Goal: Task Accomplishment & Management: Manage account settings

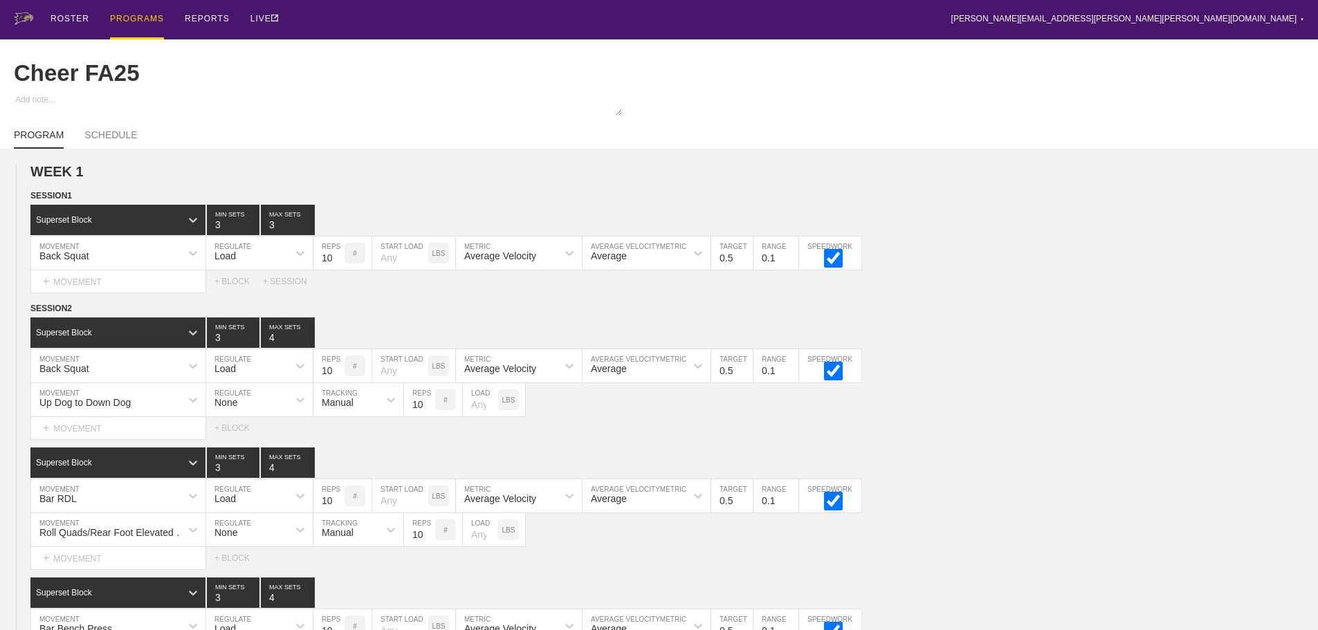
click at [136, 15] on div "PROGRAMS" at bounding box center [137, 19] width 54 height 39
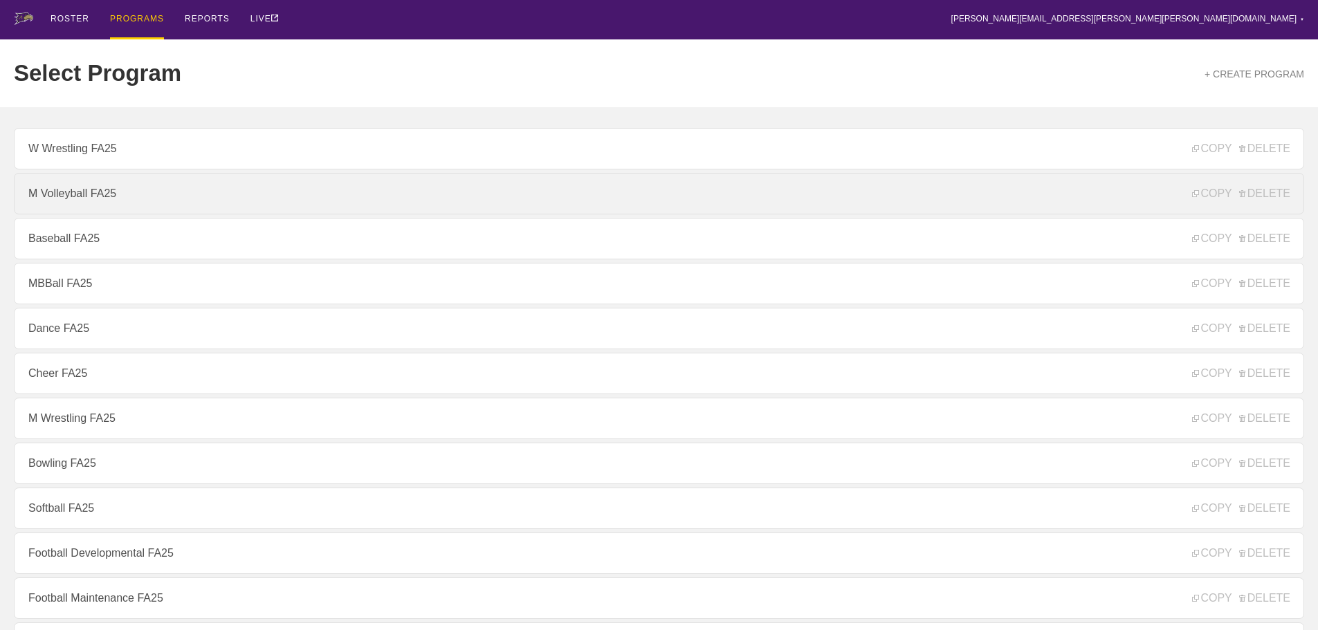
click at [64, 197] on link "M Volleyball FA25" at bounding box center [659, 194] width 1291 height 42
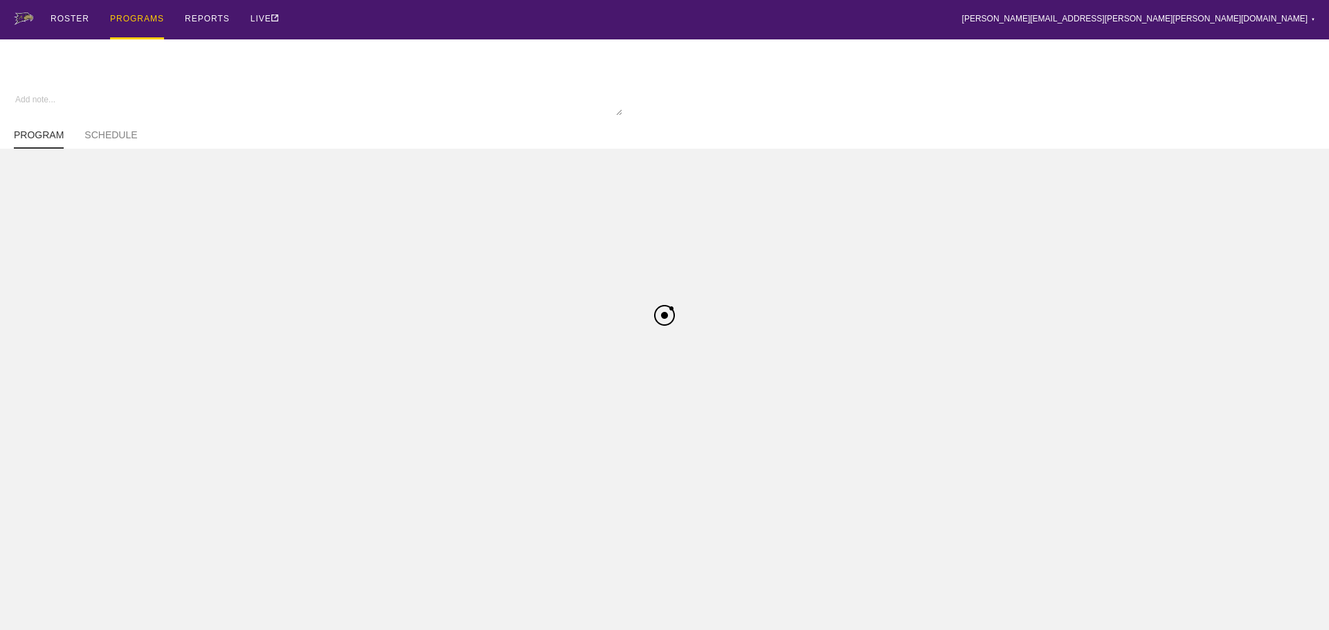
type textarea "x"
type input "M Volleyball FA25"
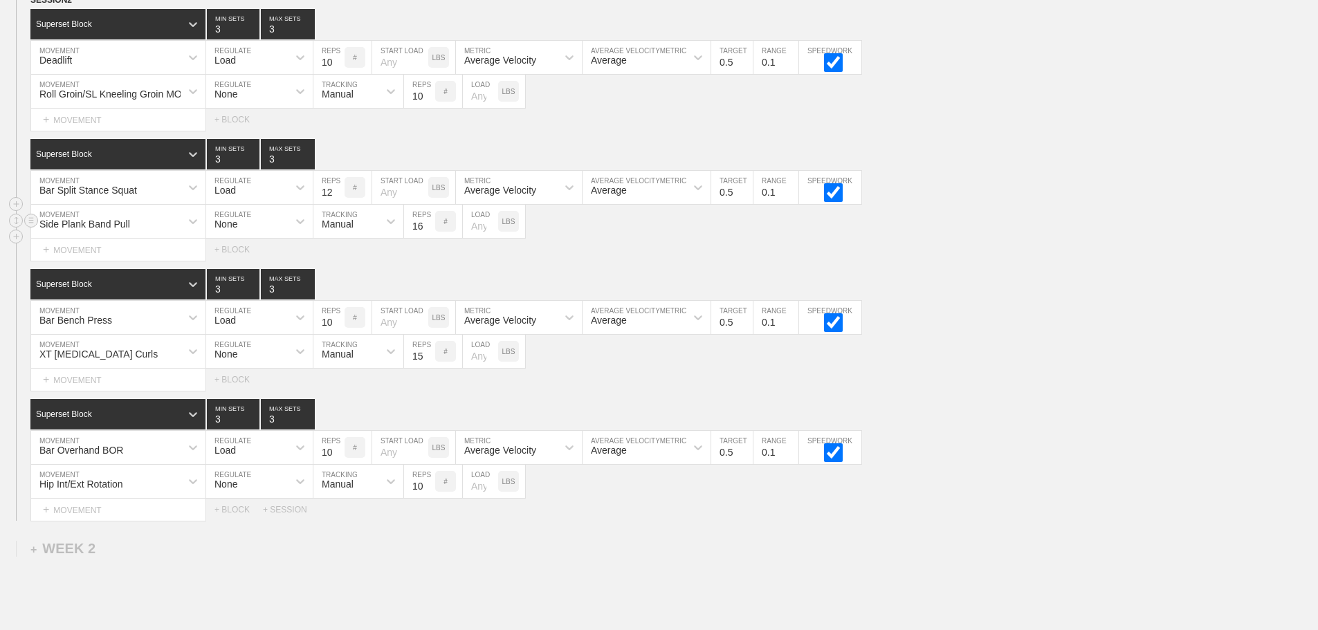
scroll to position [878, 0]
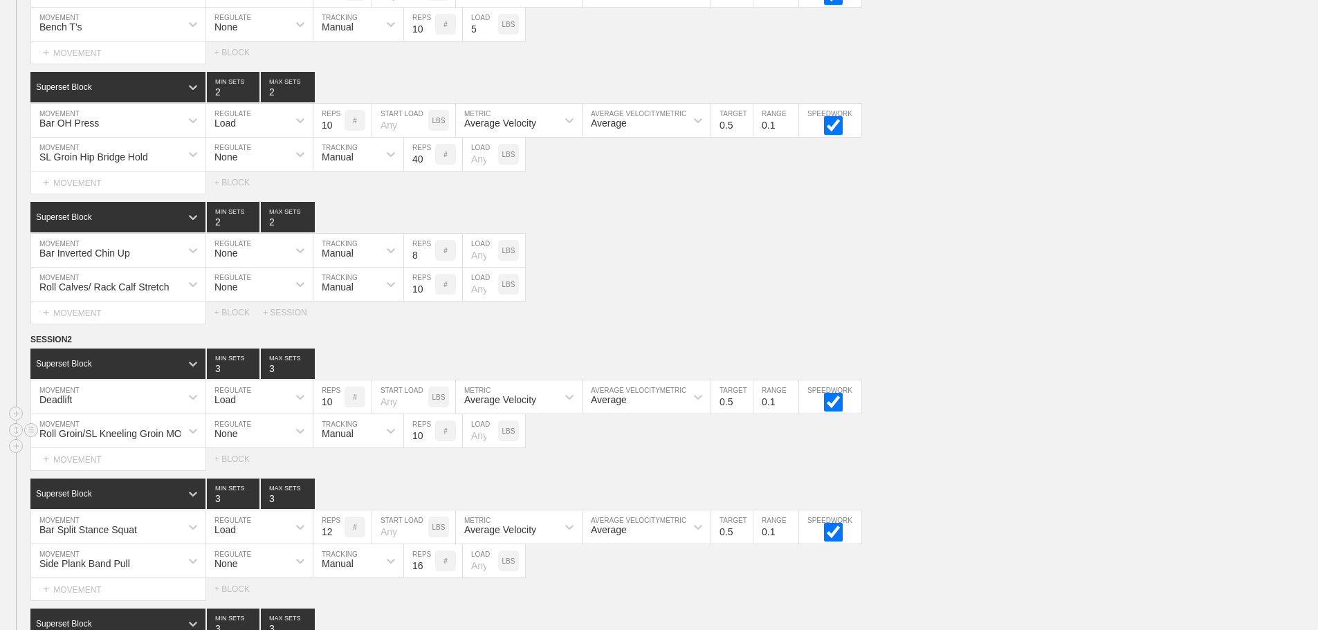
scroll to position [0, 0]
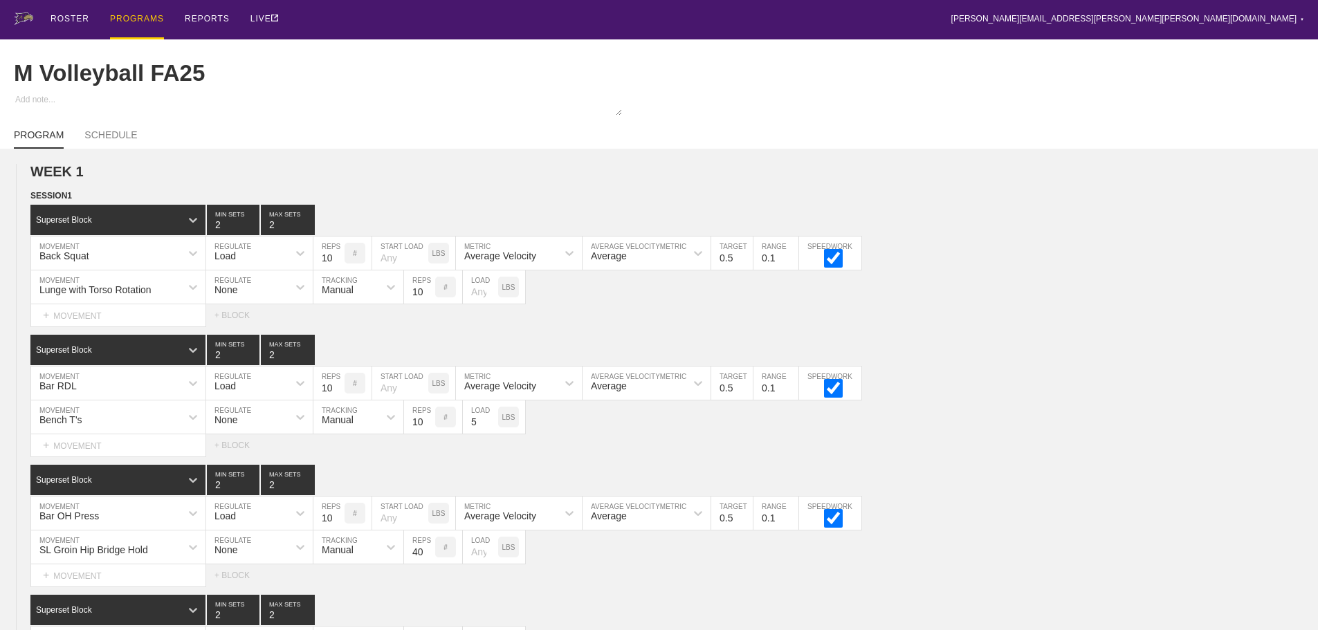
click at [132, 19] on div "PROGRAMS" at bounding box center [137, 19] width 54 height 39
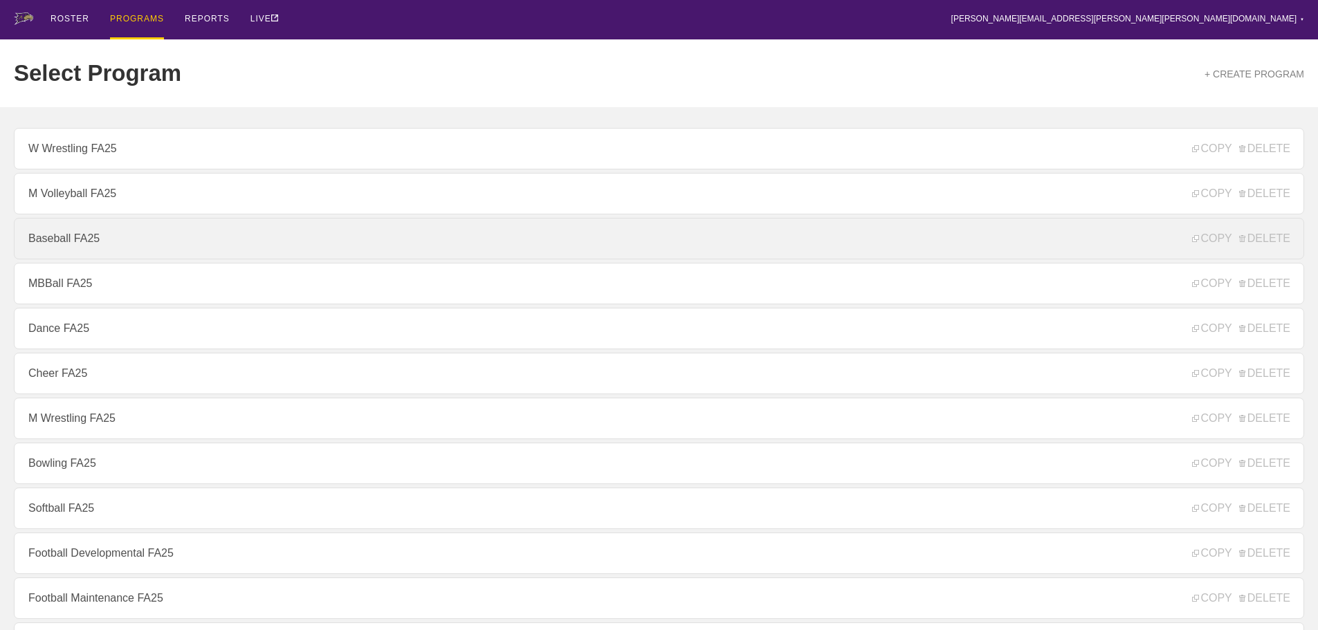
click at [64, 251] on link "Baseball FA25" at bounding box center [659, 239] width 1291 height 42
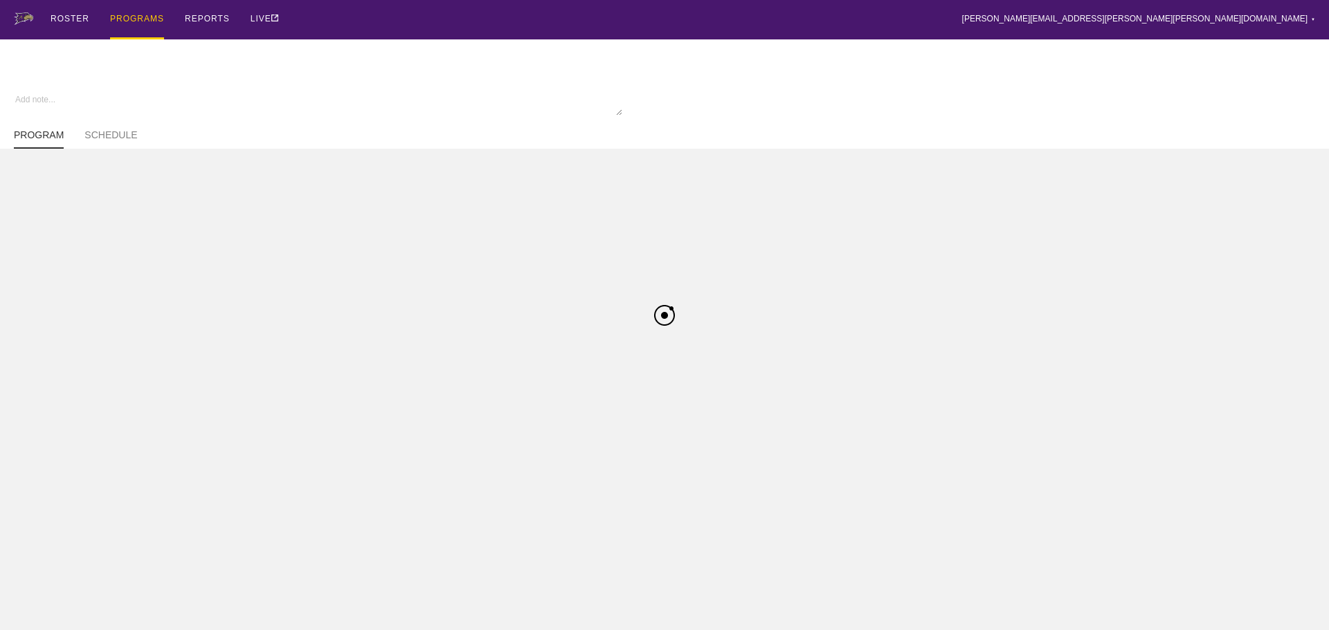
type textarea "x"
type input "Baseball FA25"
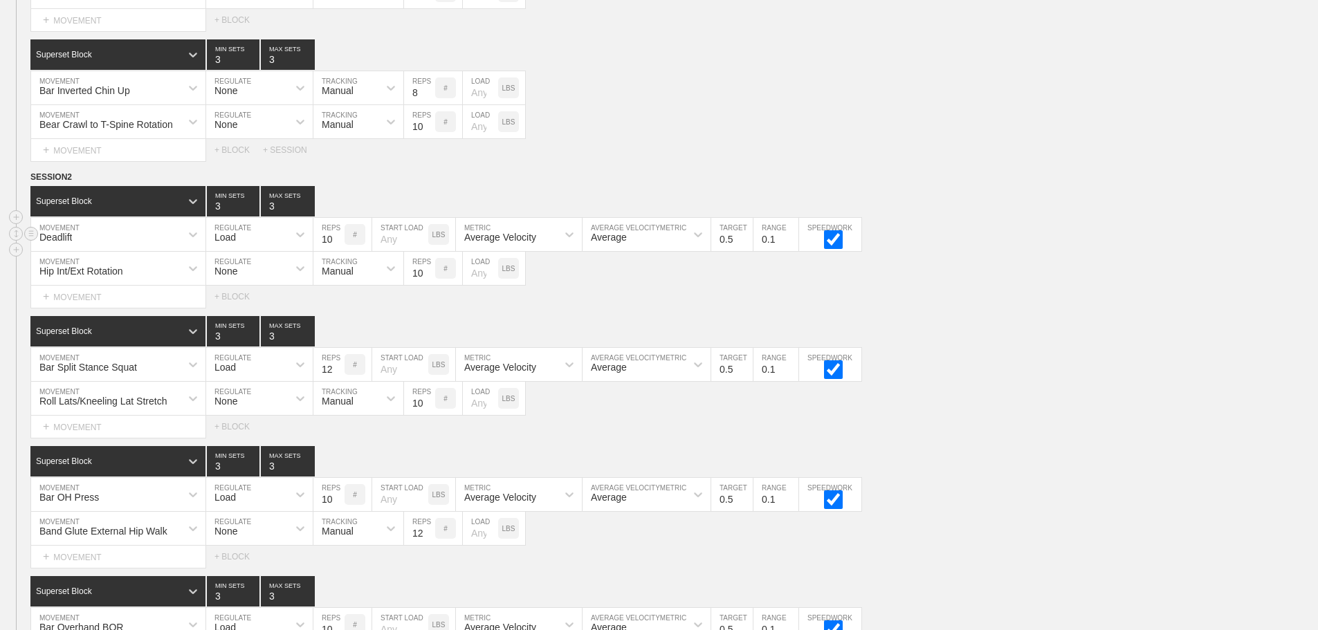
scroll to position [255, 0]
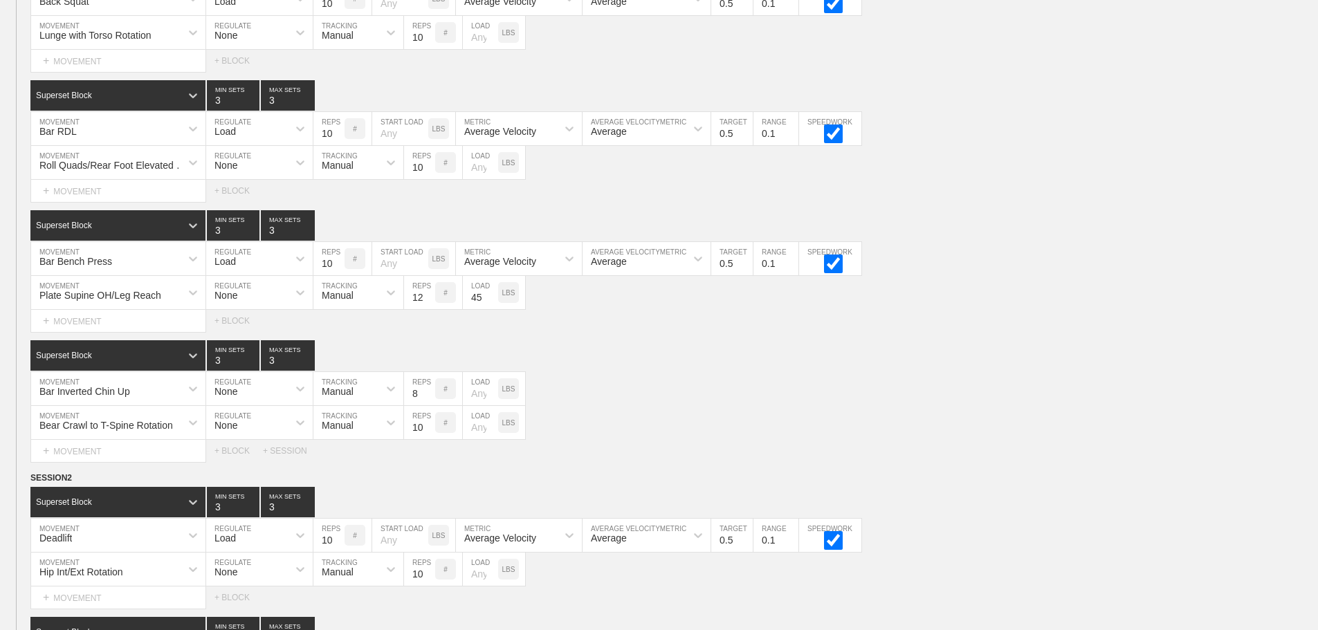
click at [952, 332] on div "Select... MOVEMENT + MOVEMENT + BLOCK" at bounding box center [659, 321] width 1318 height 22
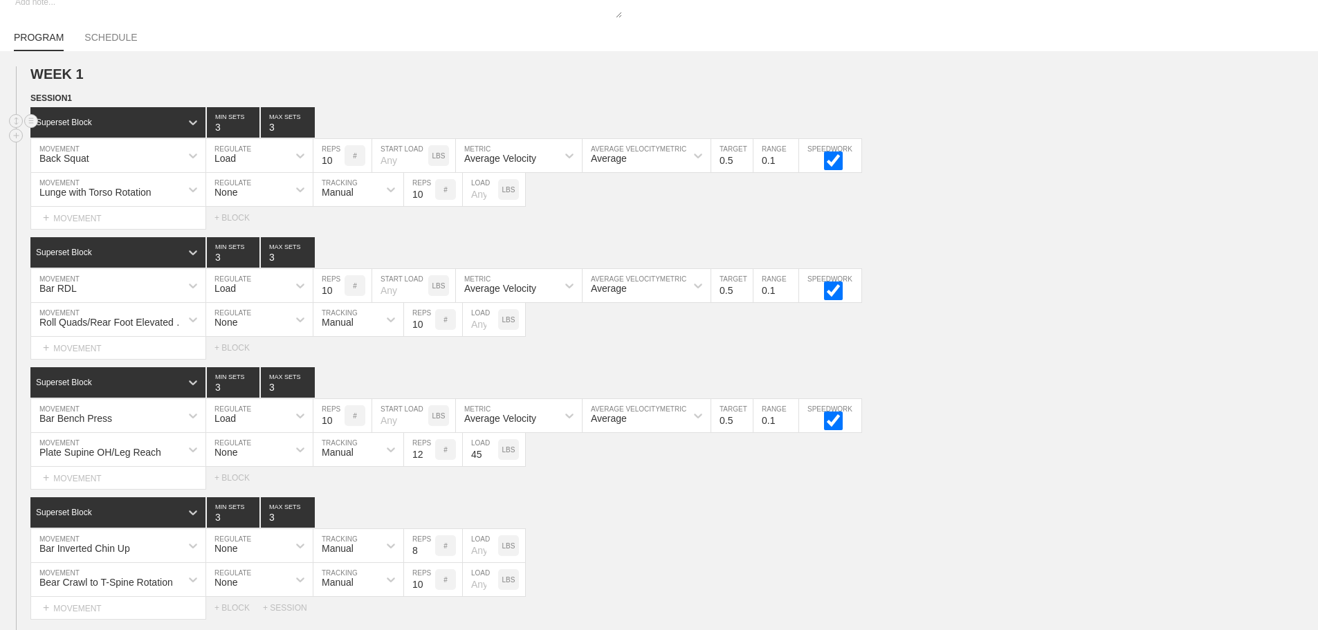
scroll to position [0, 0]
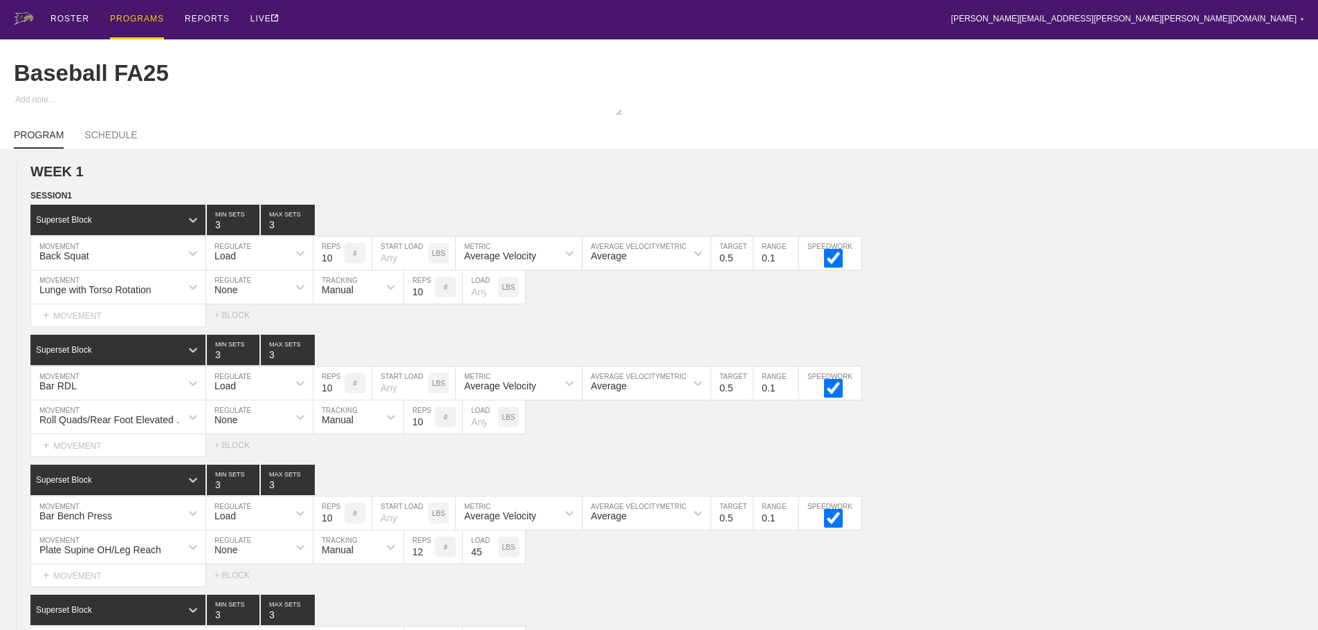
click at [122, 18] on div "PROGRAMS" at bounding box center [137, 19] width 54 height 39
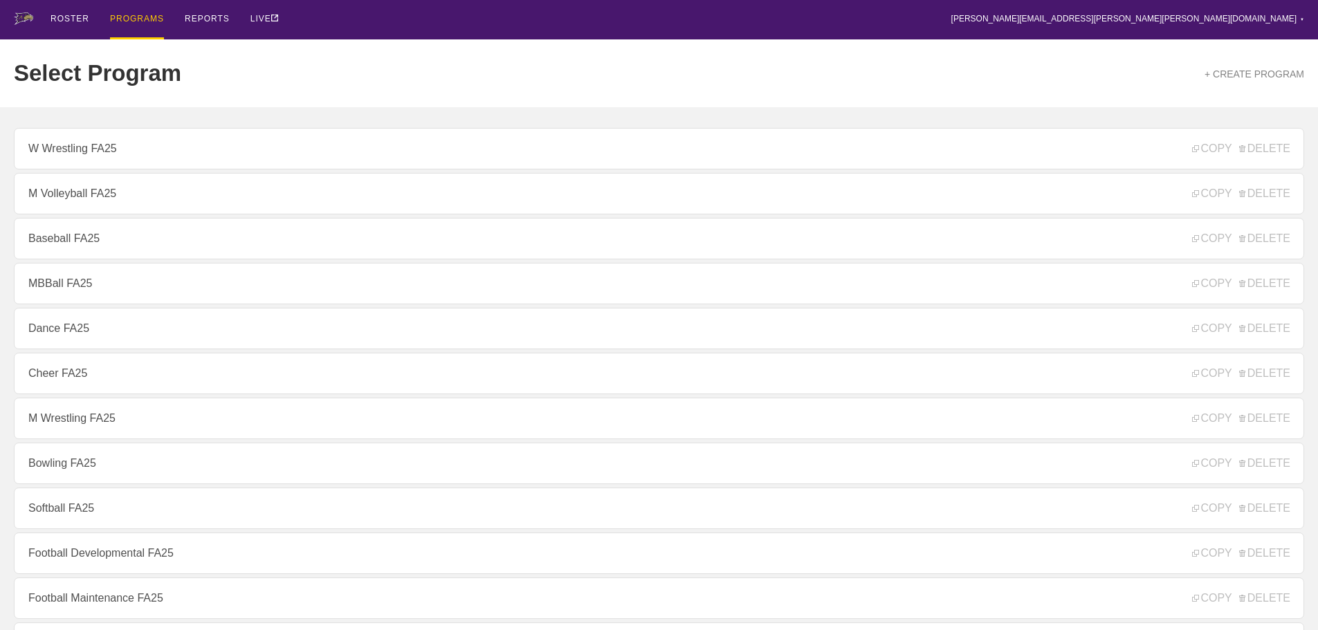
click at [422, 48] on div "Select Program + CREATE PROGRAM" at bounding box center [659, 73] width 1291 height 68
click at [372, 21] on div "ROSTER PROGRAMS REPORTS LIVE [PERSON_NAME][EMAIL_ADDRESS][PERSON_NAME][PERSON_N…" at bounding box center [659, 19] width 1291 height 39
click at [394, 33] on div "ROSTER PROGRAMS REPORTS LIVE [PERSON_NAME][EMAIL_ADDRESS][PERSON_NAME][PERSON_N…" at bounding box center [659, 19] width 1291 height 39
click at [357, 38] on div "ROSTER PROGRAMS REPORTS LIVE [PERSON_NAME][EMAIL_ADDRESS][PERSON_NAME][PERSON_N…" at bounding box center [659, 19] width 1291 height 39
click at [140, 293] on link "MBBall FA25" at bounding box center [659, 284] width 1291 height 42
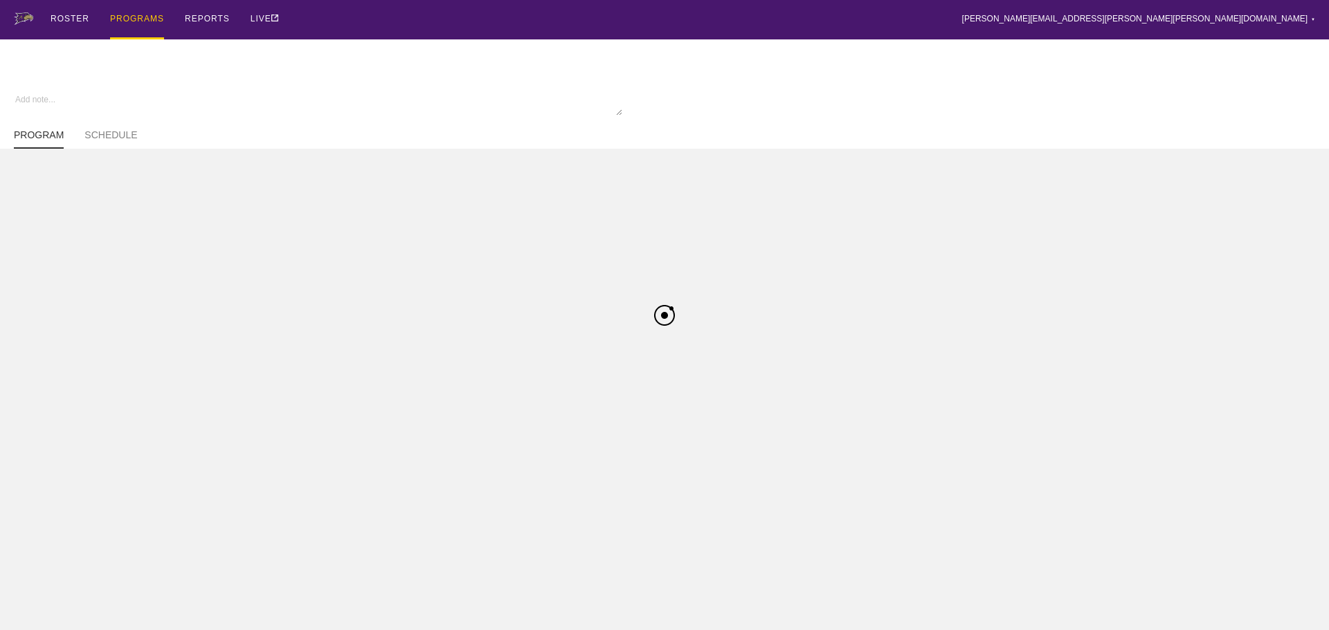
type textarea "x"
type input "MBBall FA25"
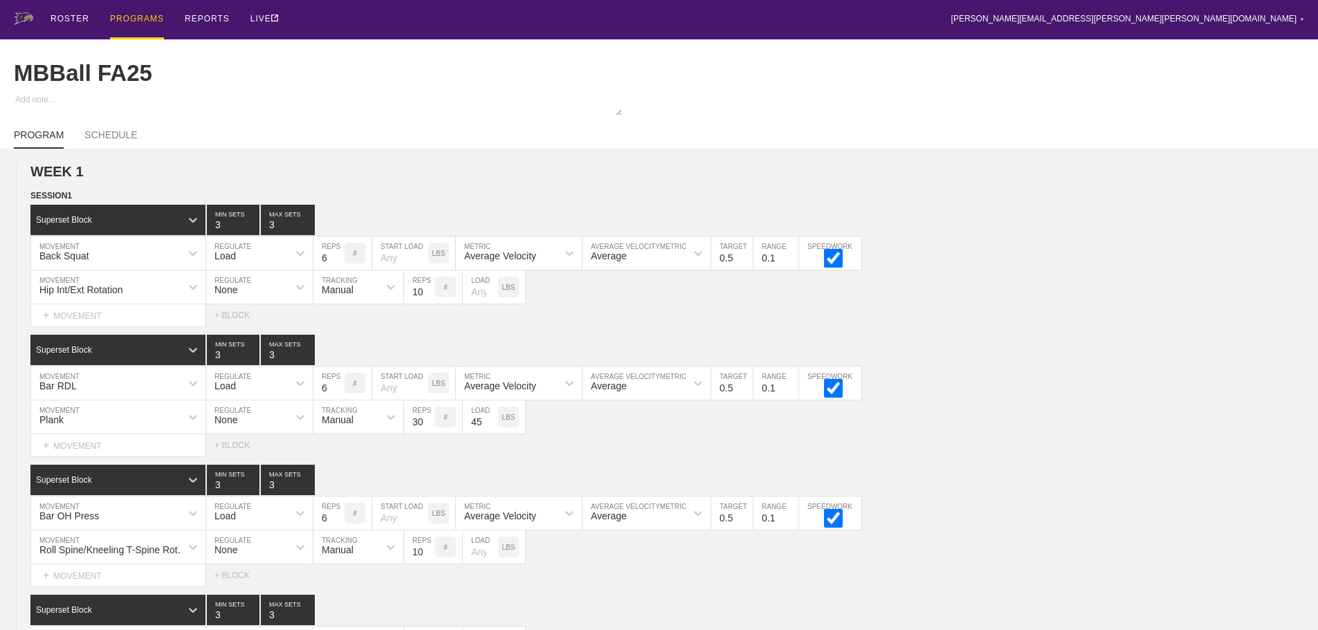
click at [554, 33] on div "ROSTER PROGRAMS REPORTS LIVE [PERSON_NAME][EMAIL_ADDRESS][PERSON_NAME][PERSON_N…" at bounding box center [659, 19] width 1291 height 39
click at [1118, 21] on div "ROSTER PROGRAMS REPORTS LIVE [PERSON_NAME][EMAIL_ADDRESS][PERSON_NAME][PERSON_N…" at bounding box center [659, 19] width 1291 height 39
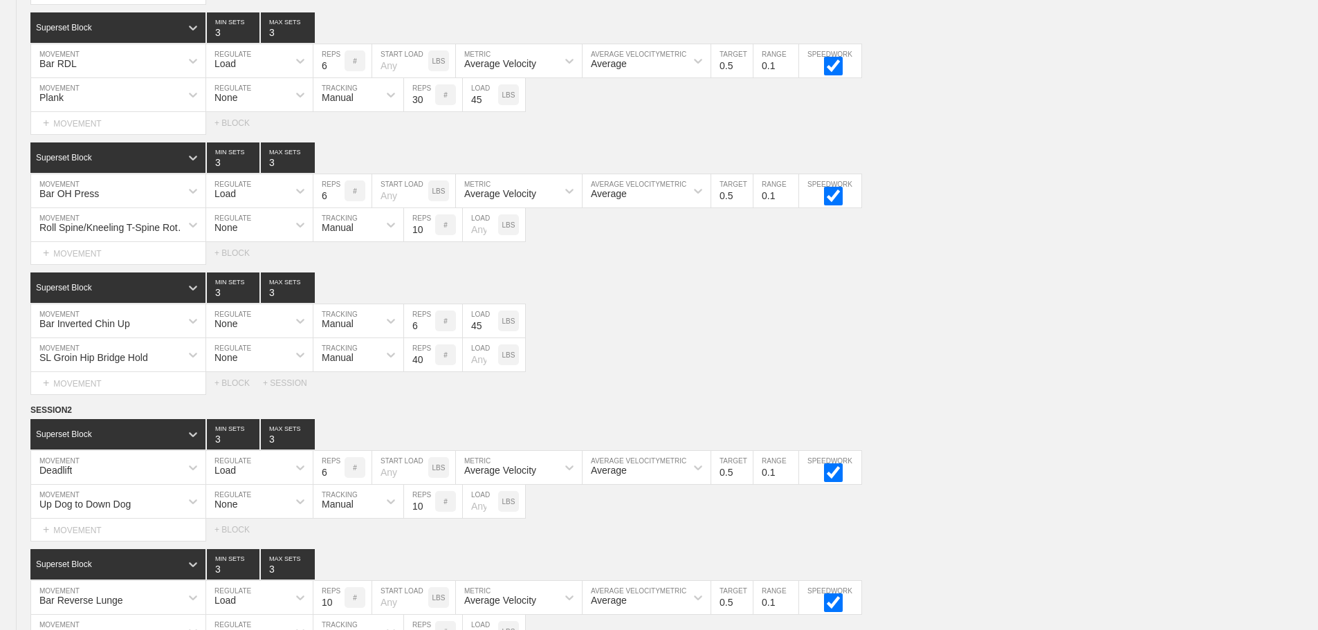
scroll to position [878, 0]
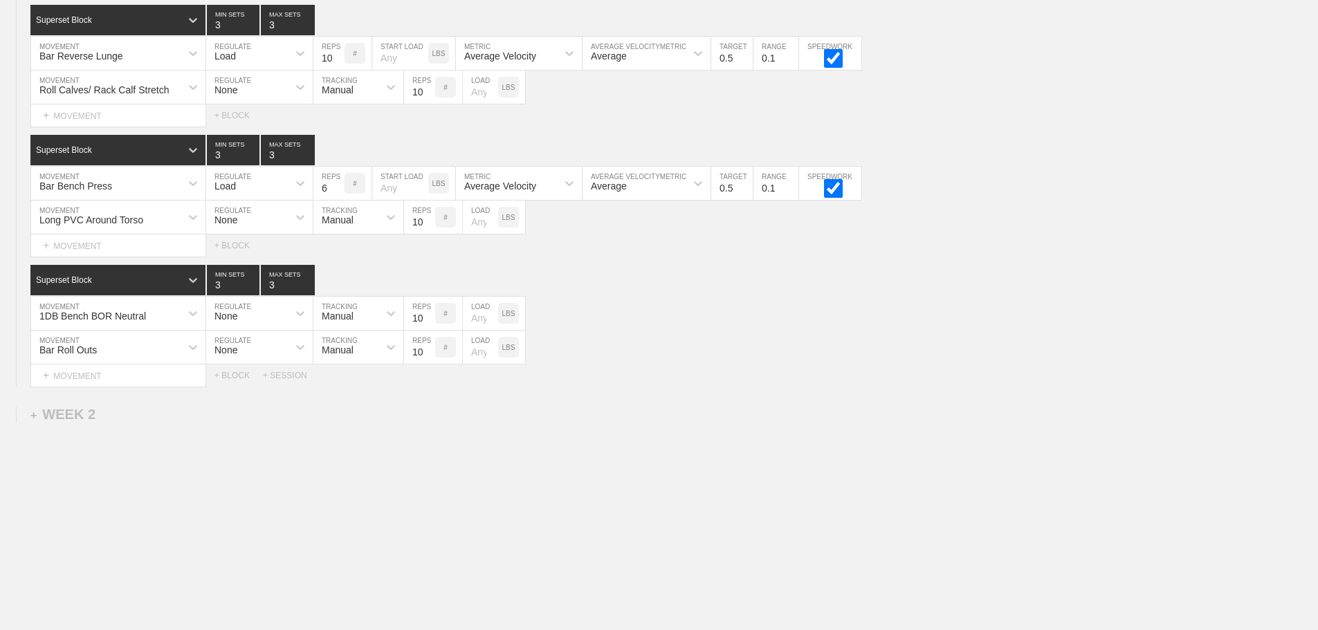
click at [900, 359] on div "Bar Roll Outs MOVEMENT None REGULATE Manual TRACKING 10 REPS # LOAD LBS" at bounding box center [659, 348] width 1318 height 34
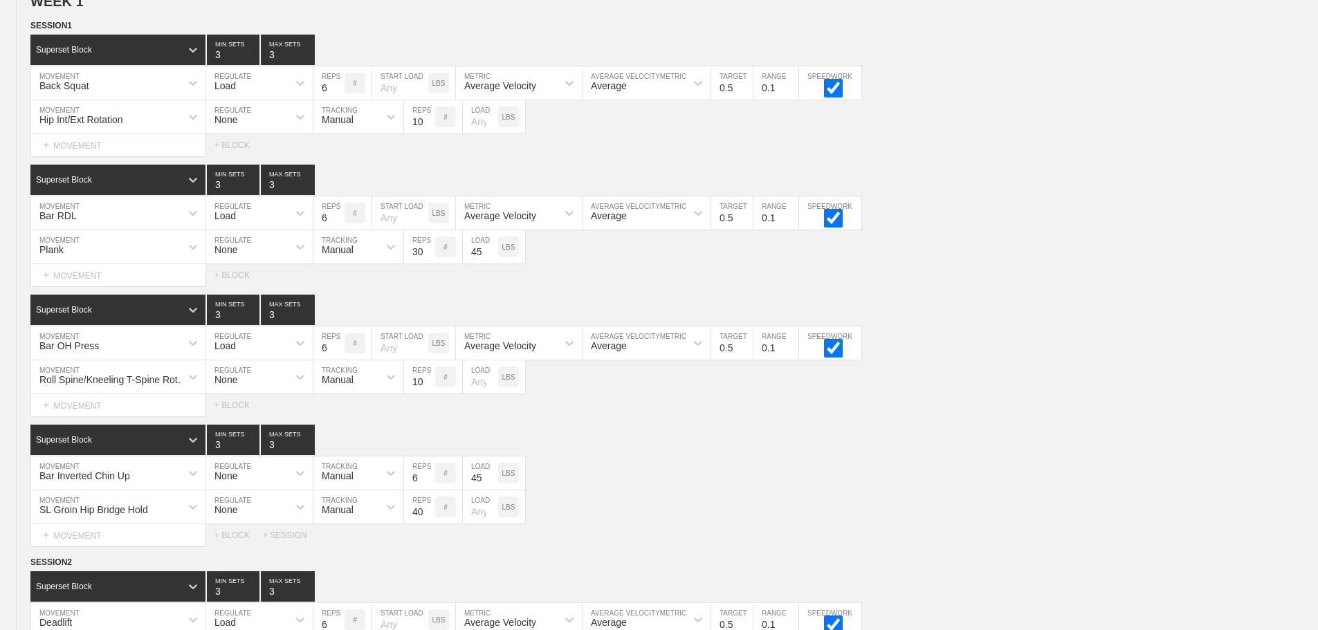
scroll to position [0, 0]
